Goal: Information Seeking & Learning: Learn about a topic

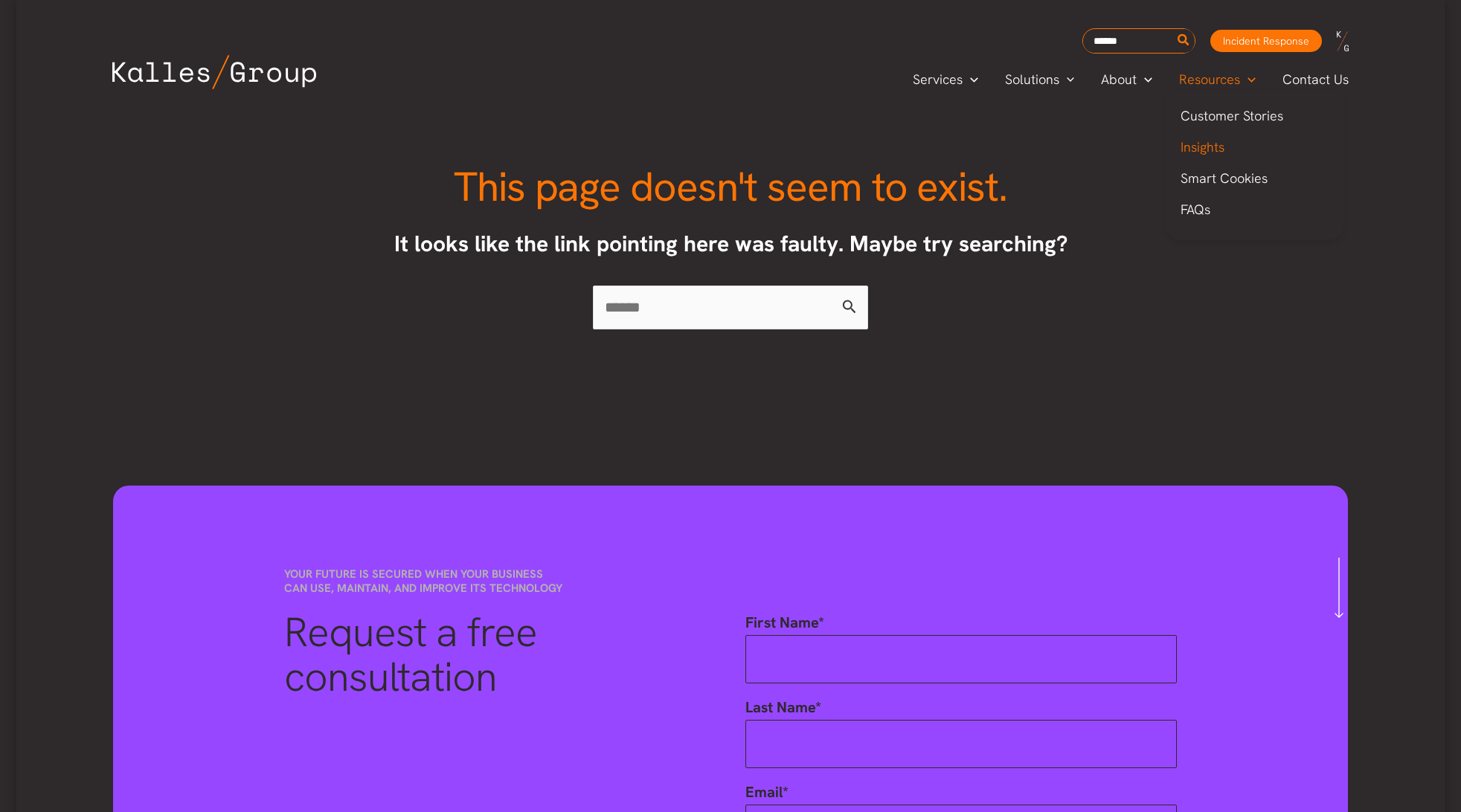
click at [1204, 144] on span "Insights" at bounding box center [1203, 147] width 44 height 17
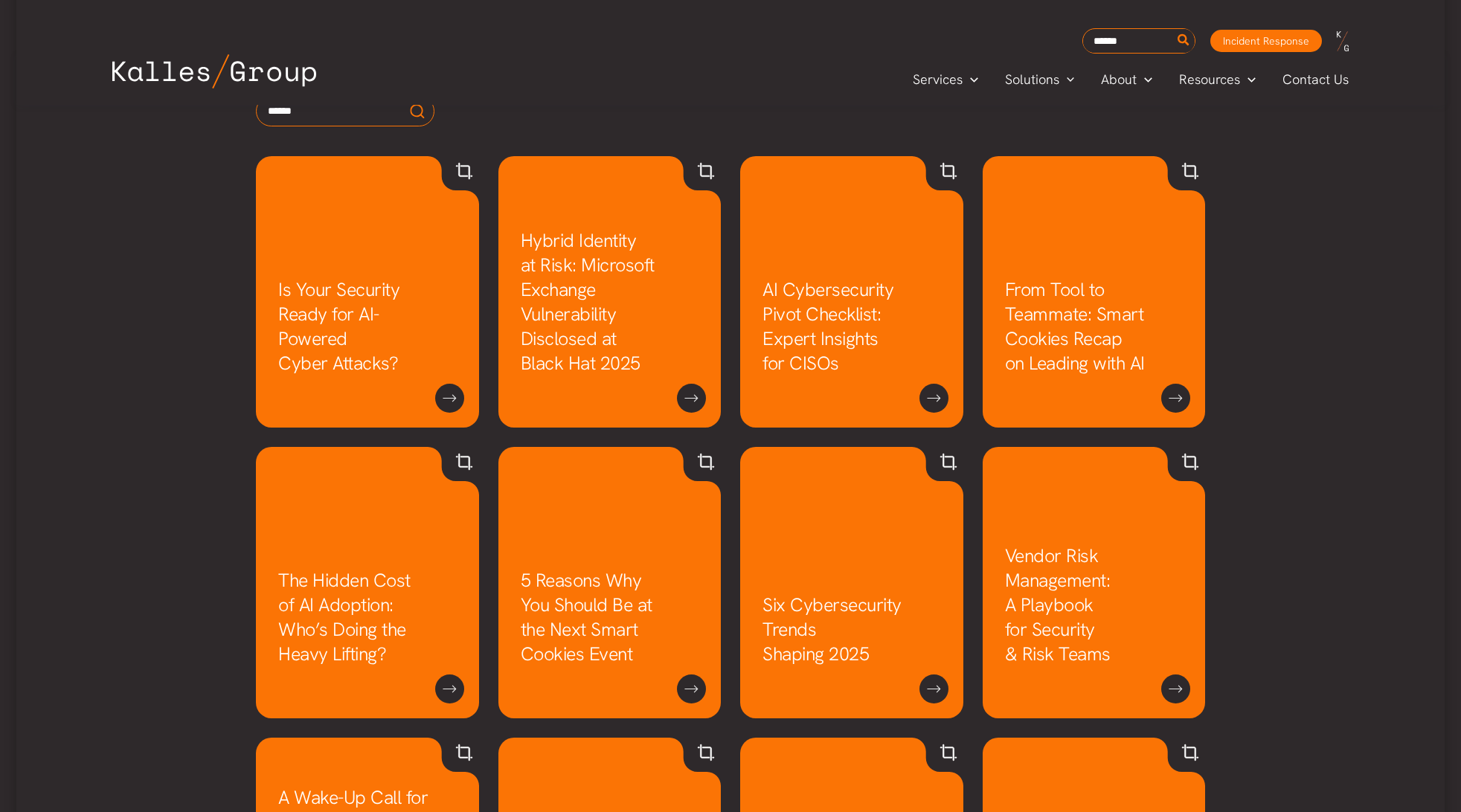
scroll to position [845, 0]
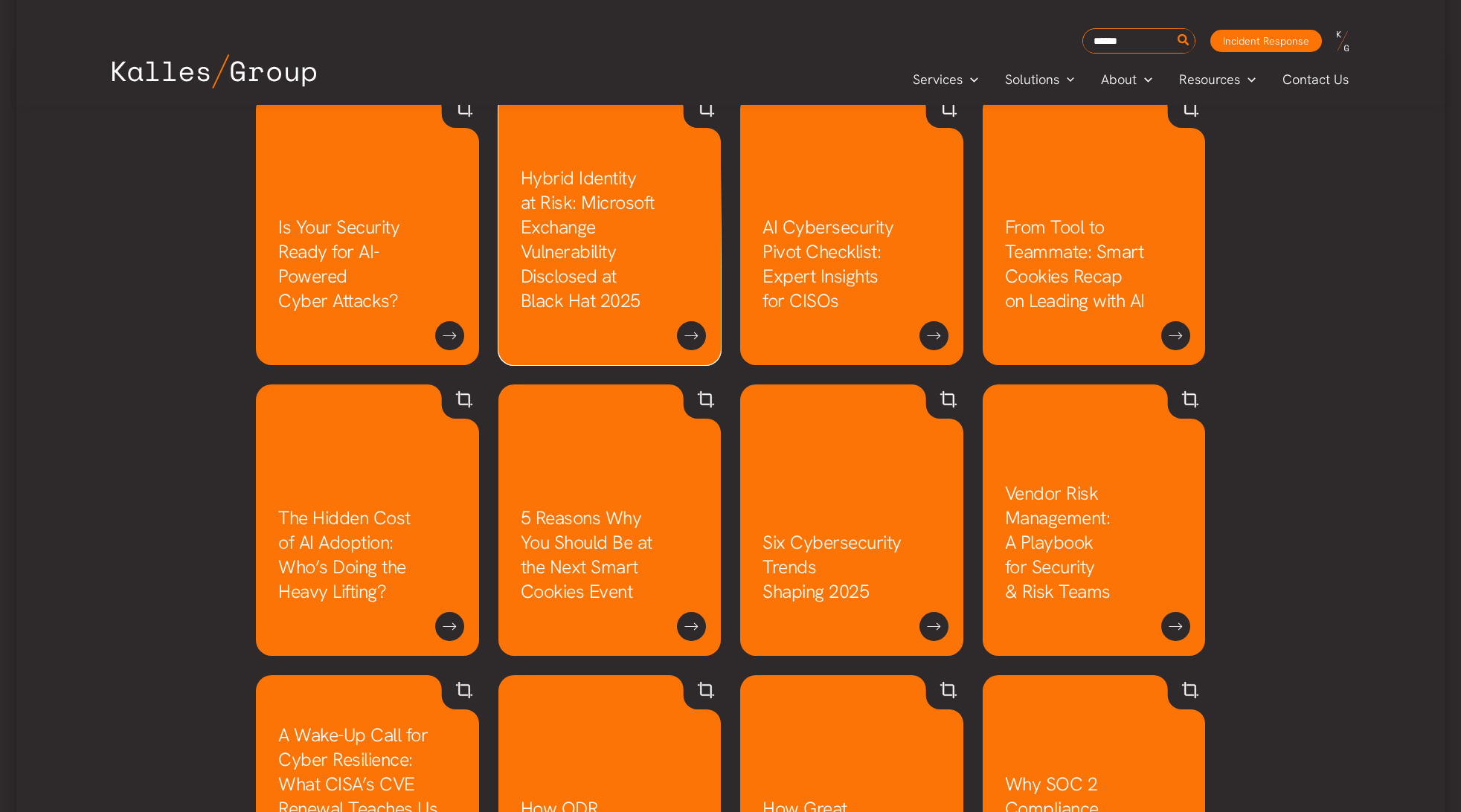
click at [634, 233] on link "Hybrid Identity at Risk: Microsoft Exchange Vulnerability Disclosed at Black Ha…" at bounding box center [587, 239] width 134 height 147
